Goal: Obtain resource: Download file/media

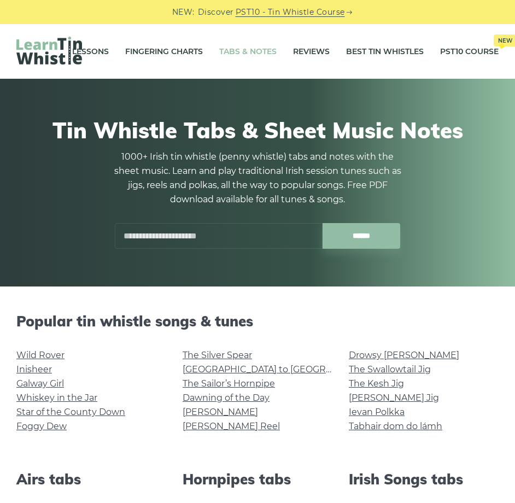
click at [216, 226] on input "text" at bounding box center [219, 236] width 208 height 26
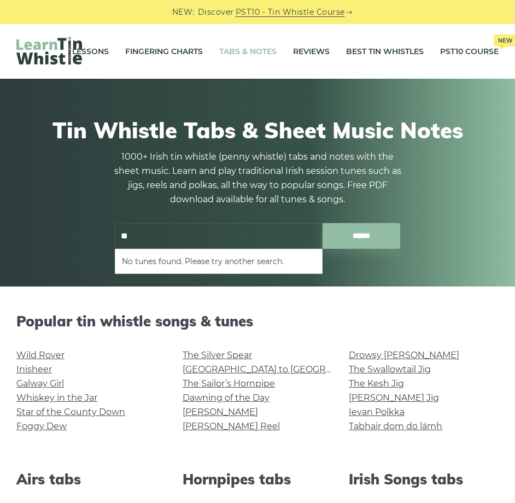
type input "*"
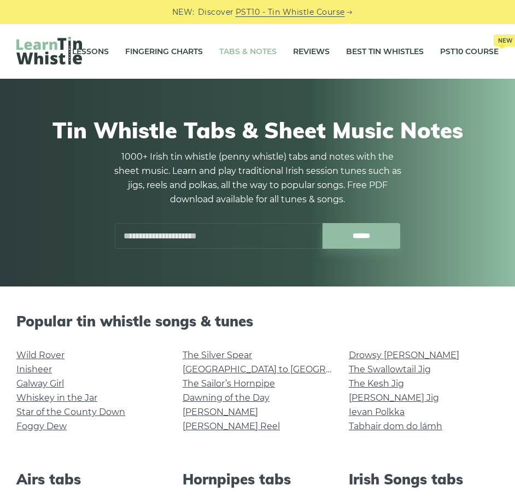
click at [334, 333] on div "Popular tin whistle songs & tunes Wild Rover Inisheer Galway Girl Whiskey in th…" at bounding box center [257, 379] width 499 height 132
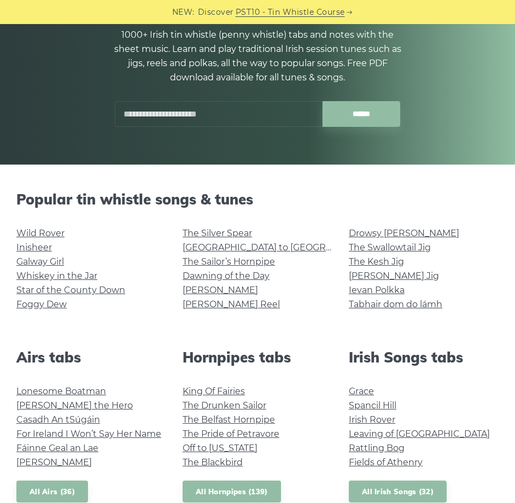
scroll to position [219, 0]
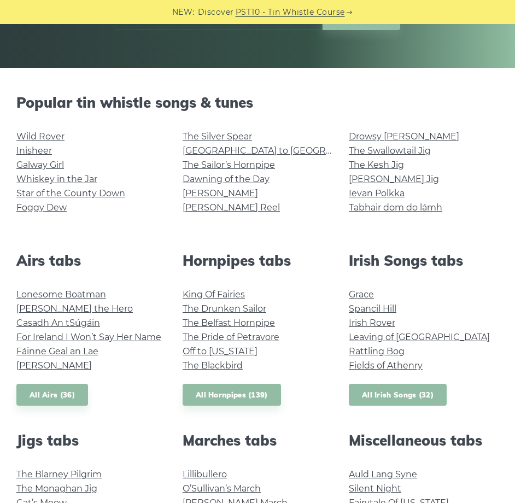
click at [415, 402] on link "All Irish Songs (32)" at bounding box center [398, 395] width 98 height 22
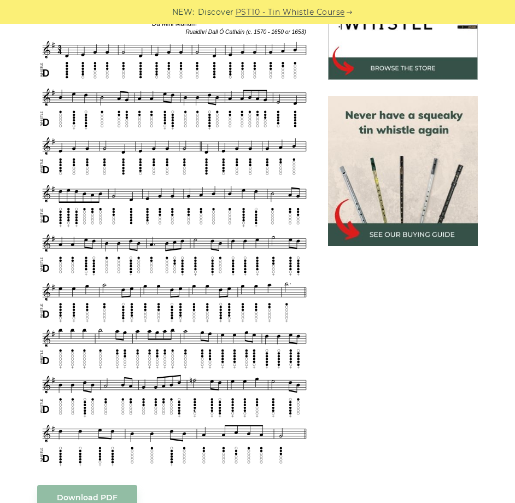
scroll to position [602, 0]
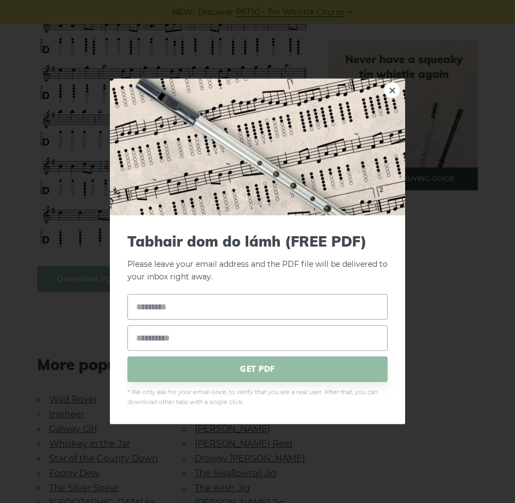
click at [112, 282] on body "NEW: Discover PST10 - Tin Whistle Course Lessons Fingering Charts Tabs & Notes …" at bounding box center [257, 335] width 515 height 1875
click at [394, 91] on link "×" at bounding box center [392, 90] width 16 height 16
click at [101, 281] on body "NEW: Discover PST10 - Tin Whistle Course Lessons Fingering Charts Tabs & Notes …" at bounding box center [257, 335] width 515 height 1875
click at [241, 303] on input "text" at bounding box center [257, 307] width 260 height 26
type input "**"
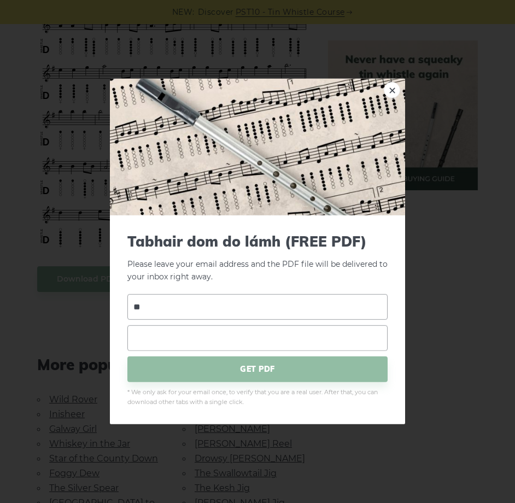
click at [206, 334] on input "email" at bounding box center [257, 338] width 260 height 26
type input "**********"
click at [226, 363] on span "GET PDF" at bounding box center [257, 369] width 260 height 26
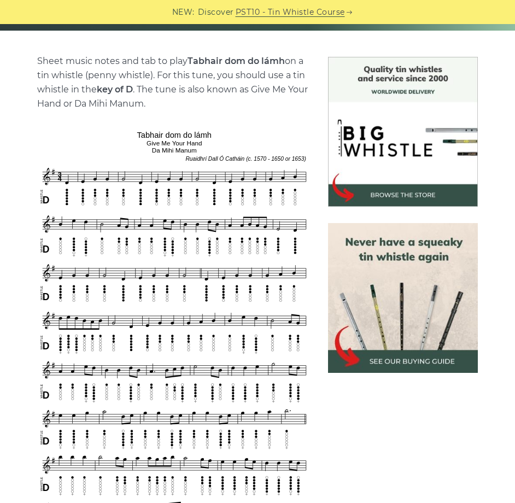
scroll to position [219, 0]
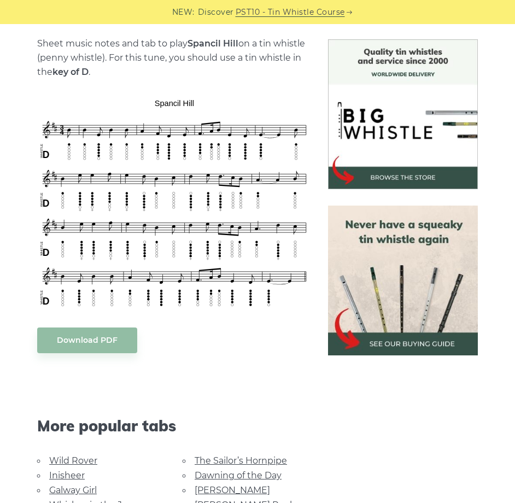
scroll to position [164, 0]
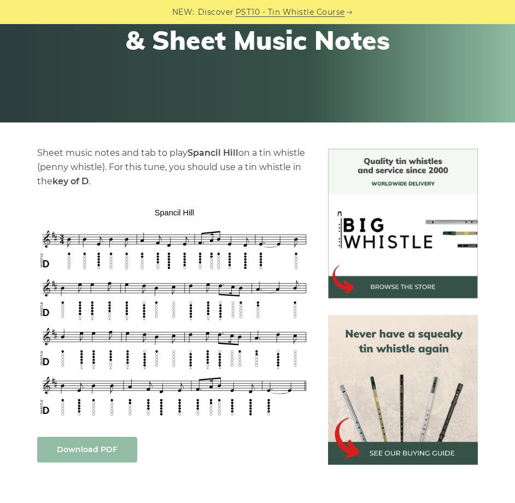
click at [88, 447] on link "Download PDF" at bounding box center [87, 450] width 100 height 26
click at [106, 448] on link "Download PDF" at bounding box center [87, 450] width 100 height 26
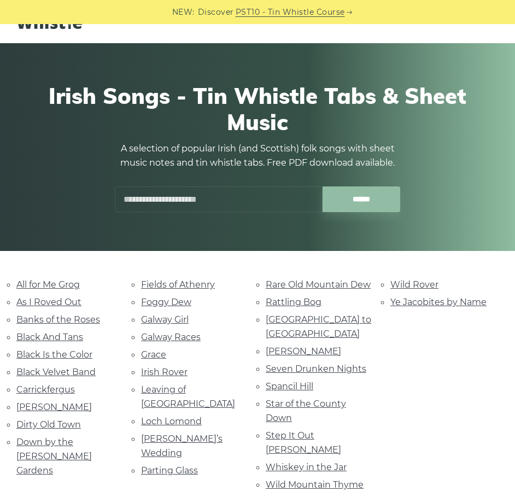
scroll to position [55, 0]
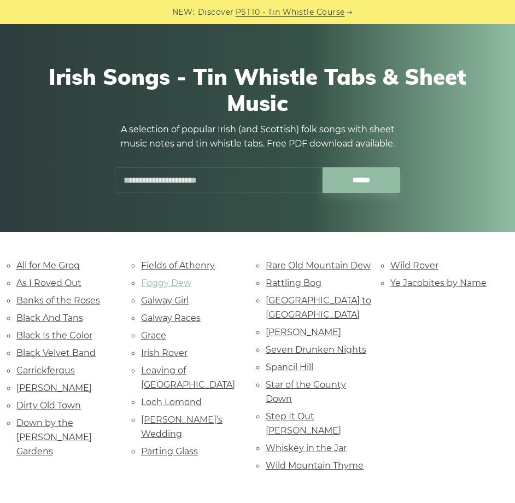
click at [181, 284] on link "Foggy Dew" at bounding box center [166, 283] width 50 height 10
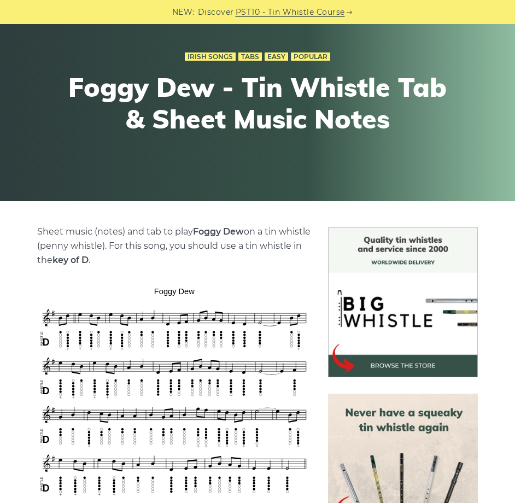
scroll to position [219, 0]
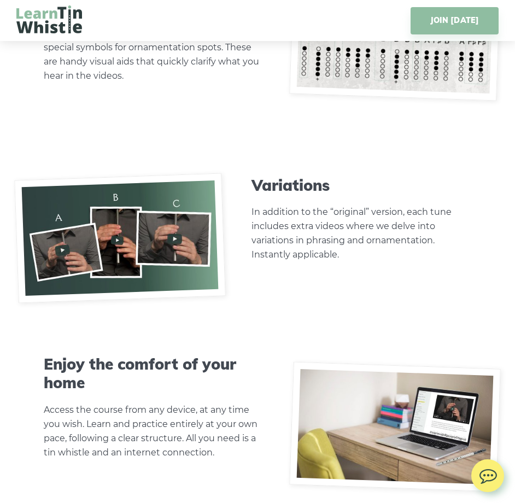
scroll to position [3829, 0]
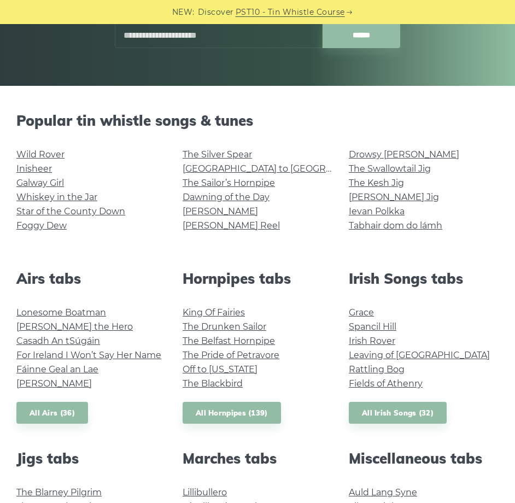
scroll to position [328, 0]
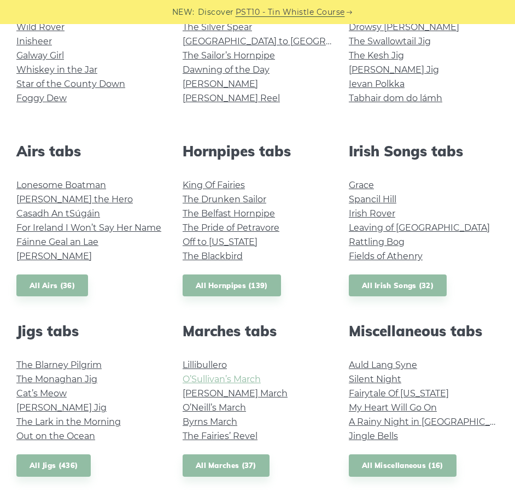
click at [239, 377] on link "O’Sullivan’s March" at bounding box center [222, 379] width 78 height 10
